Goal: Check status: Check status

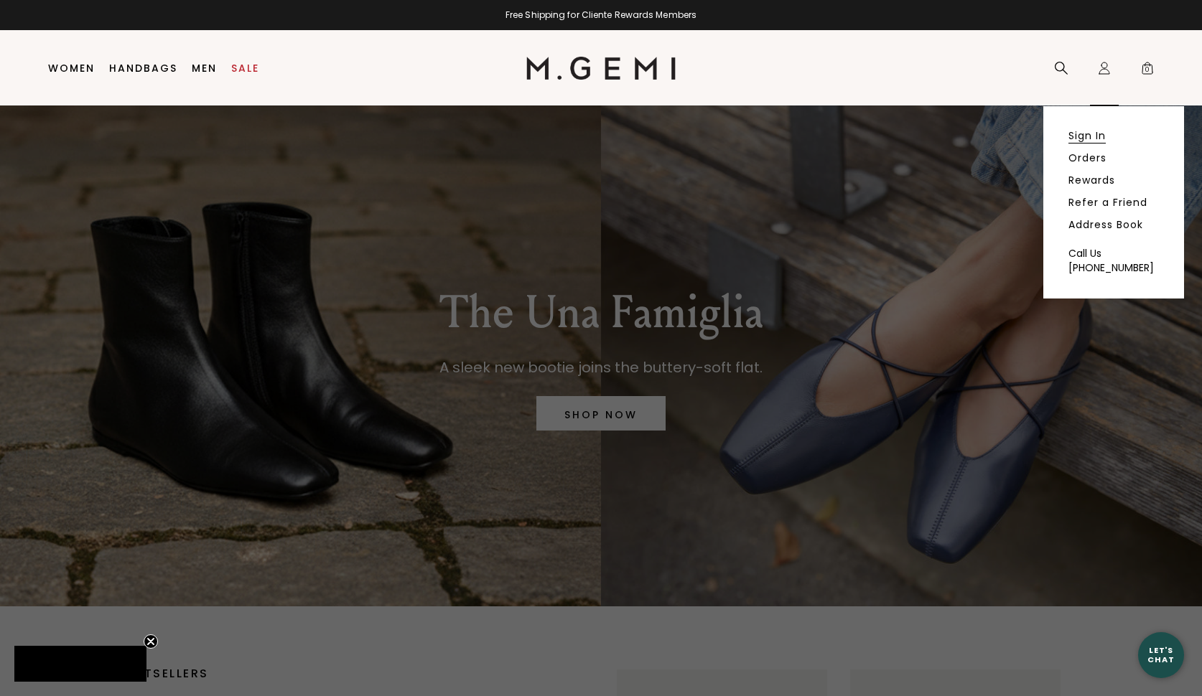
click at [1094, 139] on link "Sign In" at bounding box center [1086, 135] width 37 height 13
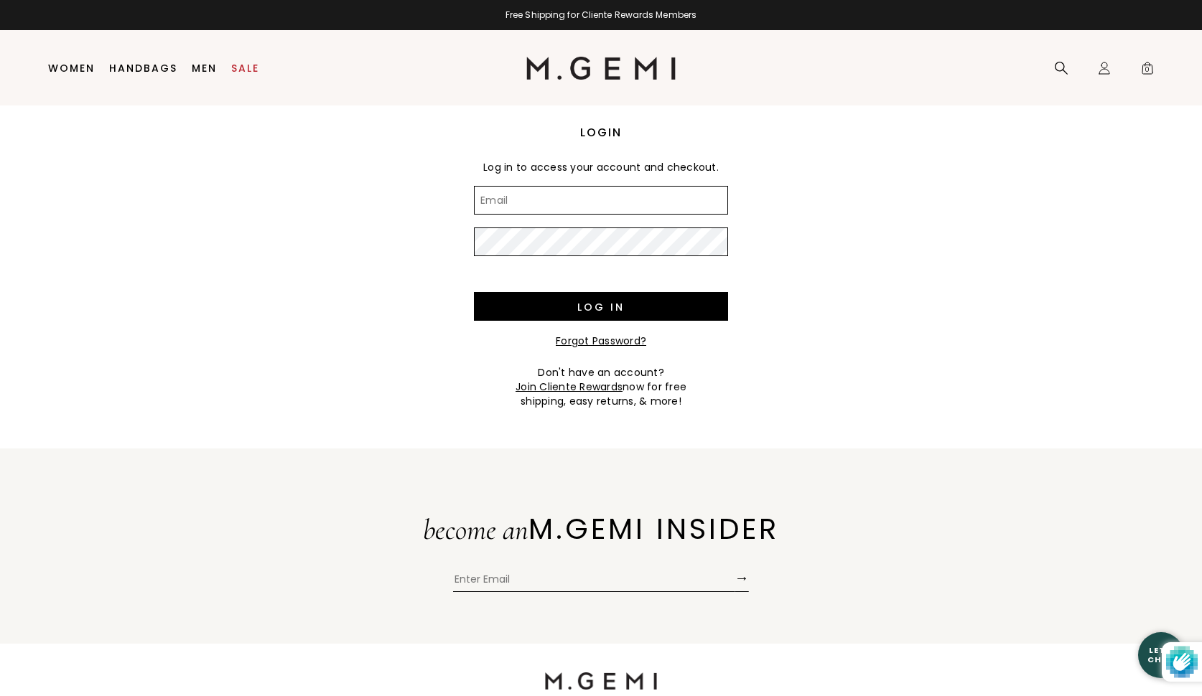
type input "[PERSON_NAME][EMAIL_ADDRESS][DOMAIN_NAME]"
click at [601, 307] on input "Log in" at bounding box center [601, 306] width 254 height 29
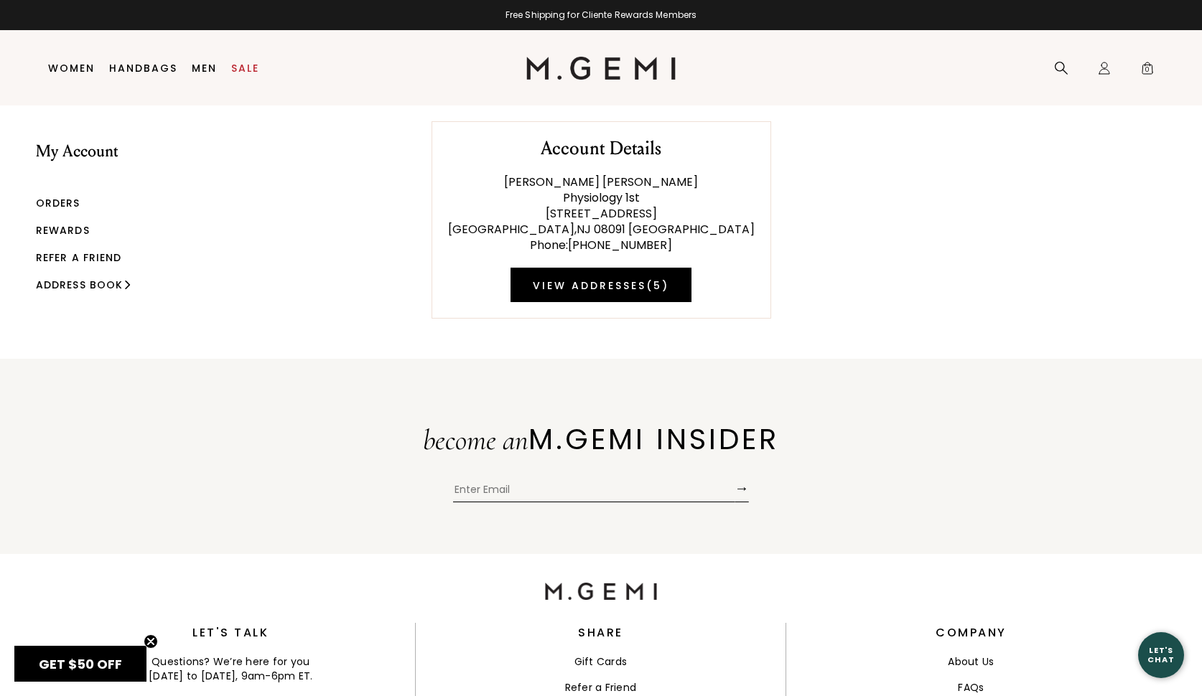
click at [71, 202] on link "Orders" at bounding box center [58, 203] width 45 height 14
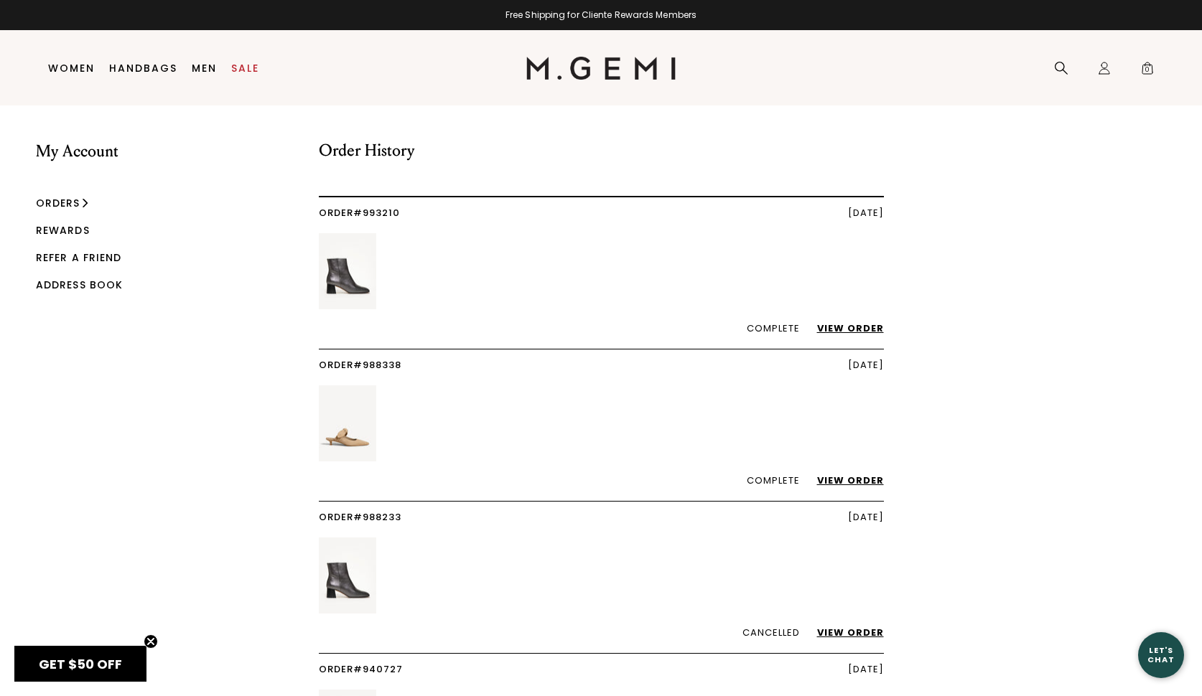
click at [844, 328] on link "View Order" at bounding box center [843, 329] width 81 height 14
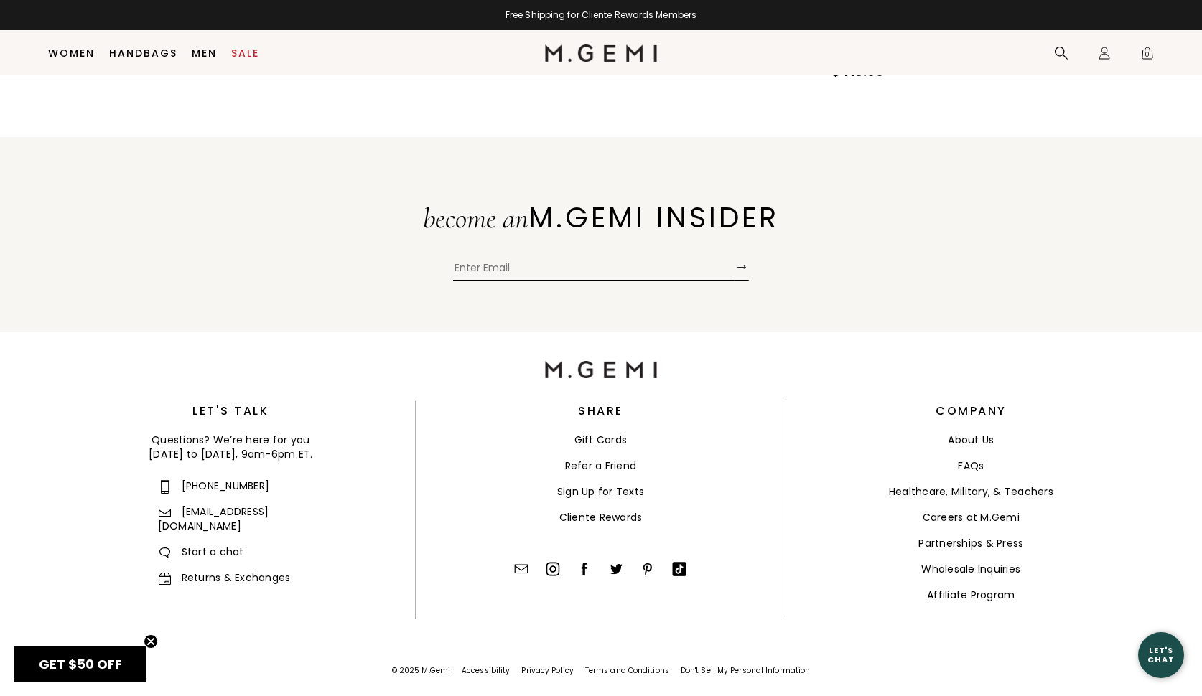
scroll to position [528, 1]
click at [255, 569] on link "Returns & Exchanges" at bounding box center [224, 576] width 133 height 14
